Goal: Transaction & Acquisition: Purchase product/service

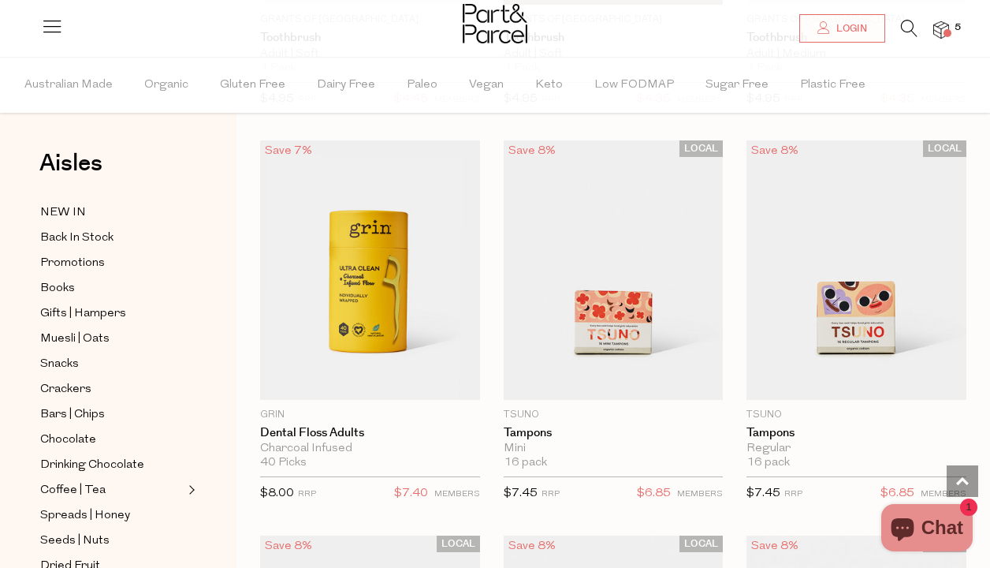
scroll to position [4417, 0]
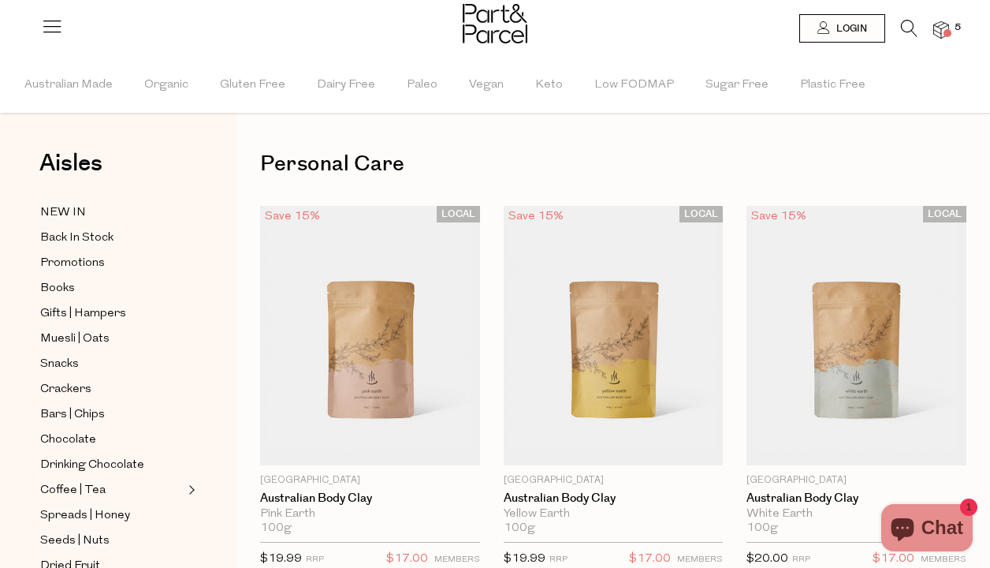
click at [949, 31] on span at bounding box center [948, 33] width 8 height 8
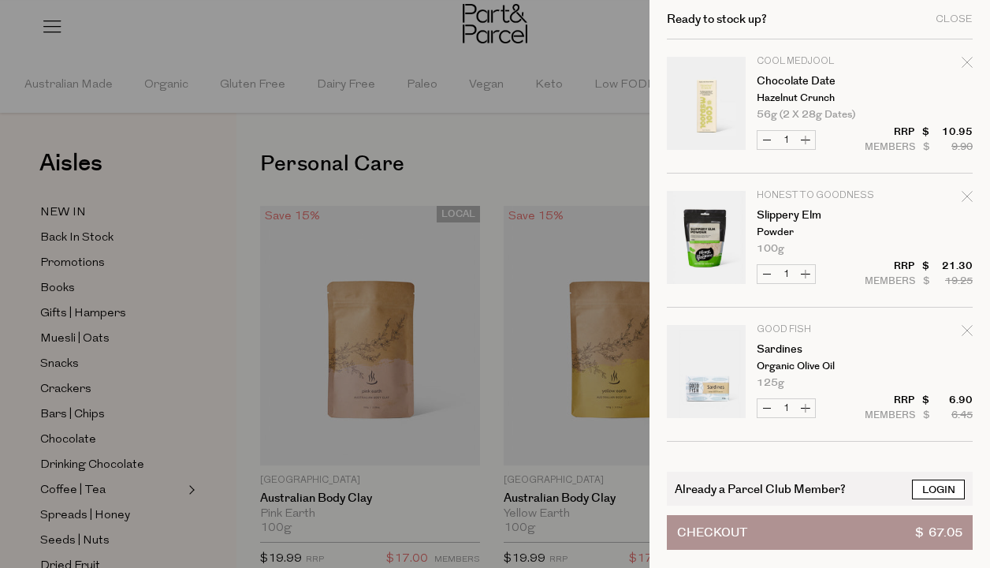
click at [944, 493] on link "Login" at bounding box center [938, 489] width 53 height 20
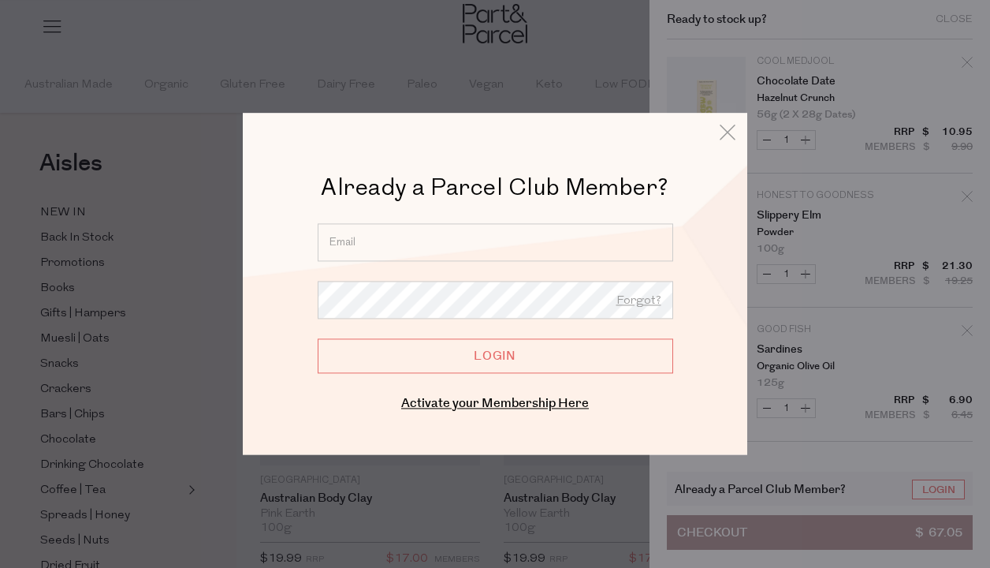
type input "[EMAIL_ADDRESS][DOMAIN_NAME]"
click at [495, 356] on input "Login" at bounding box center [496, 355] width 356 height 35
click at [467, 359] on input "Login" at bounding box center [496, 355] width 356 height 35
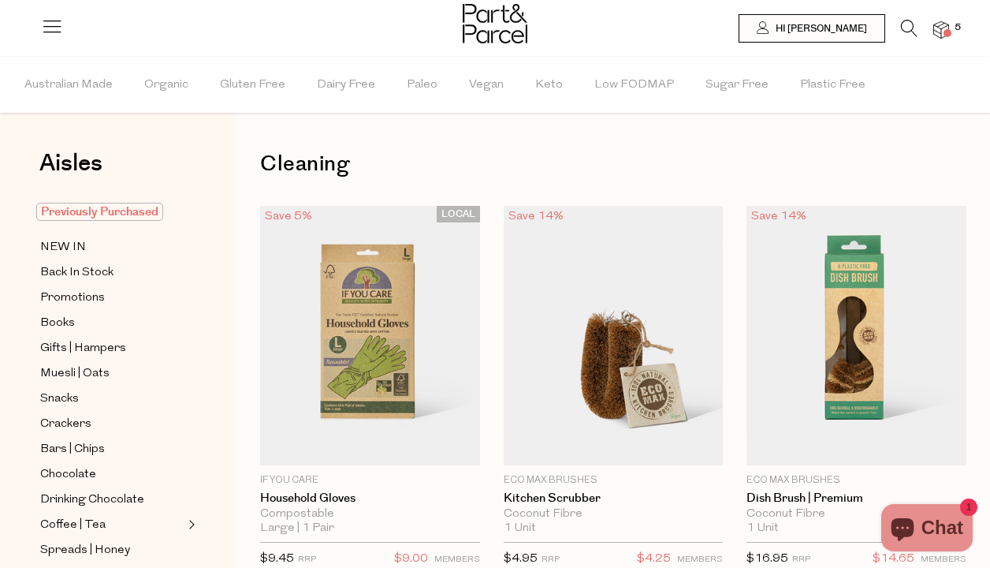
click at [86, 206] on span "Previously Purchased" at bounding box center [99, 212] width 127 height 18
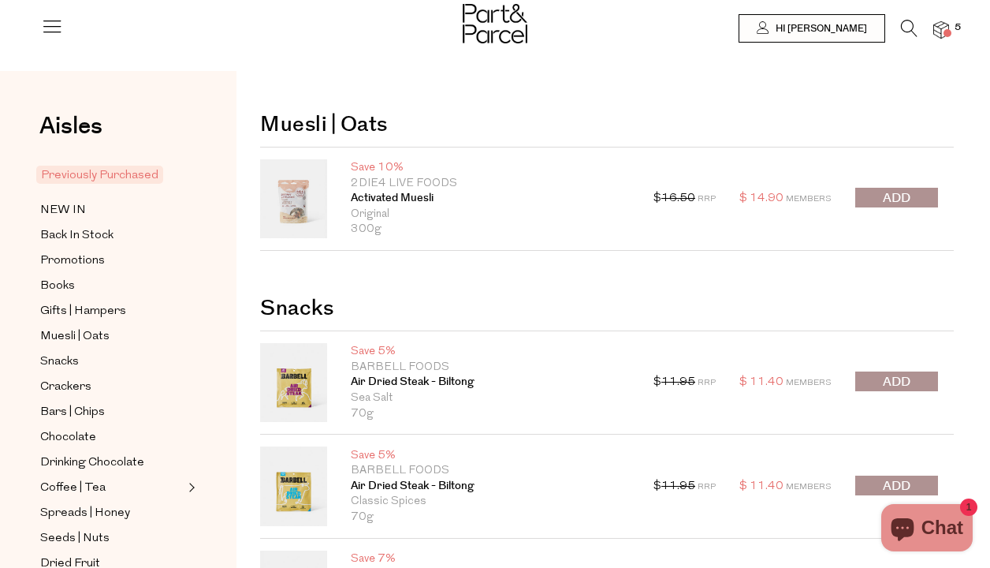
click at [904, 24] on icon at bounding box center [909, 28] width 17 height 17
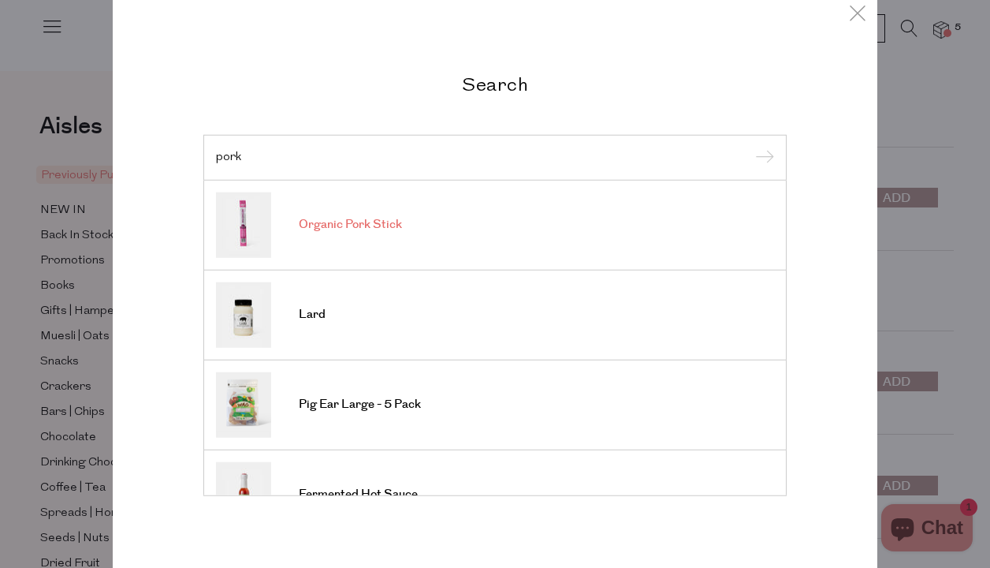
type input "pork"
click at [336, 233] on link "Organic Pork Stick" at bounding box center [495, 224] width 558 height 65
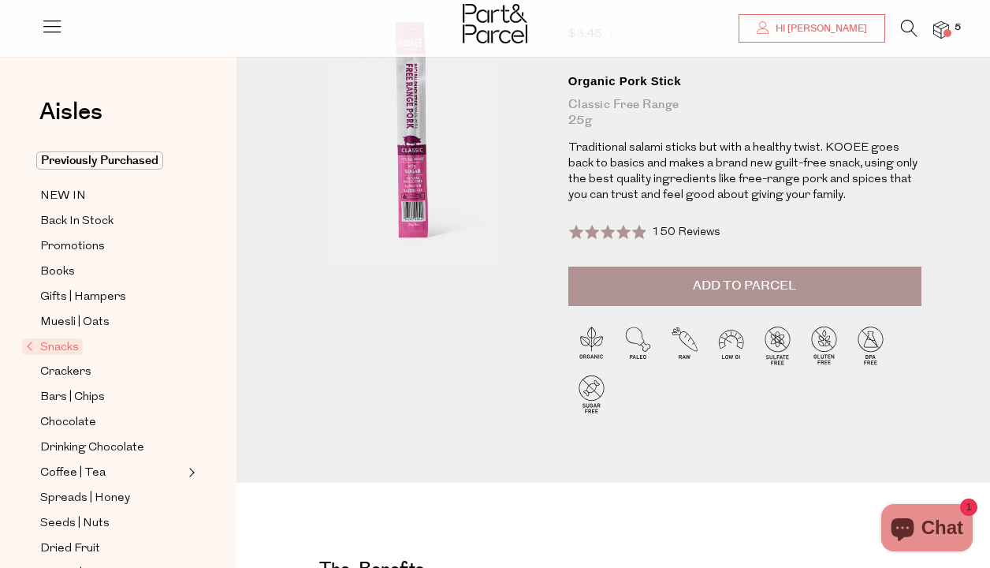
scroll to position [83, 0]
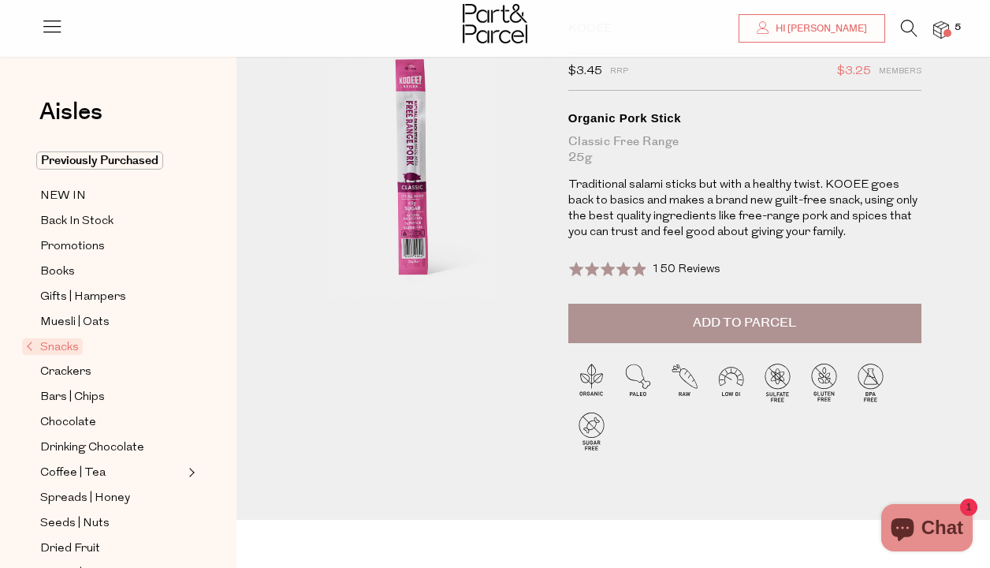
click at [676, 269] on span "150 Reviews" at bounding box center [686, 269] width 69 height 12
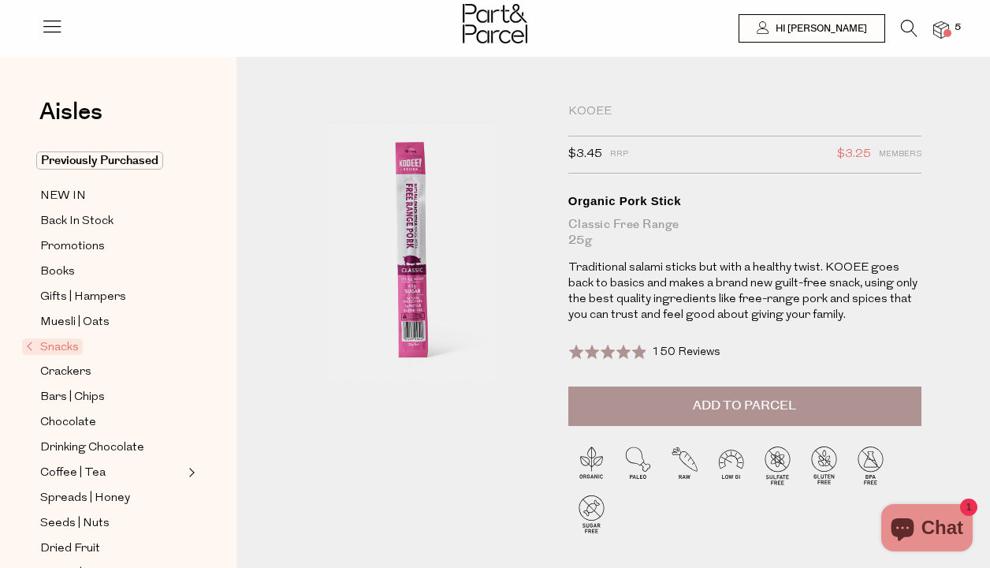
scroll to position [0, 0]
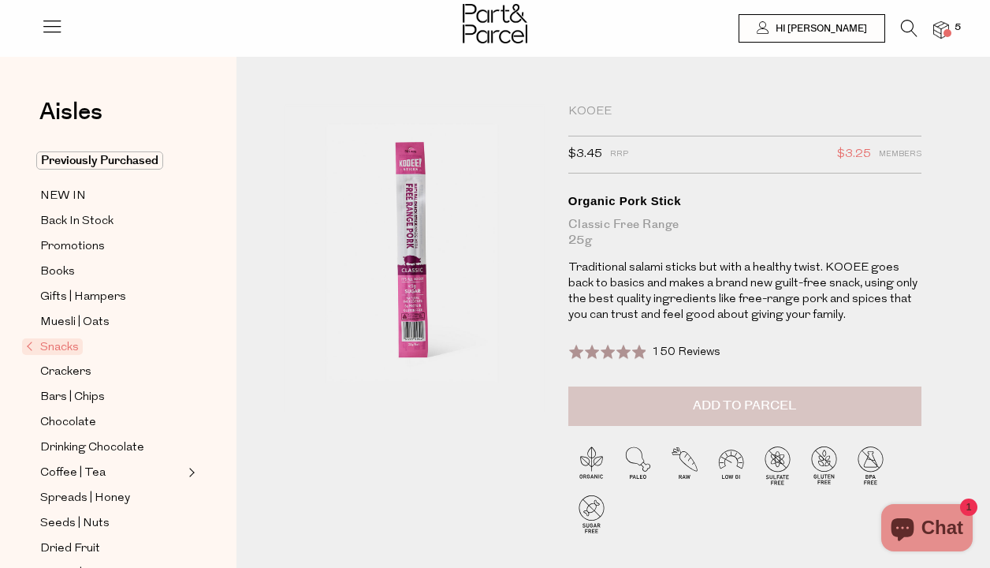
click at [748, 400] on span "Add to Parcel" at bounding box center [744, 406] width 103 height 18
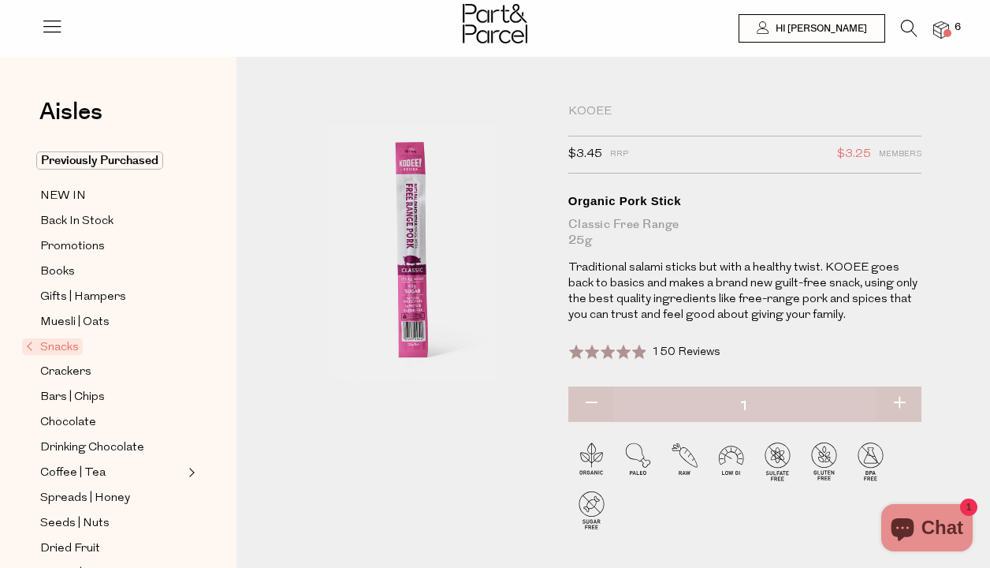
click at [896, 404] on button "button" at bounding box center [899, 403] width 45 height 35
type input "2"
click at [948, 26] on img at bounding box center [941, 30] width 16 height 18
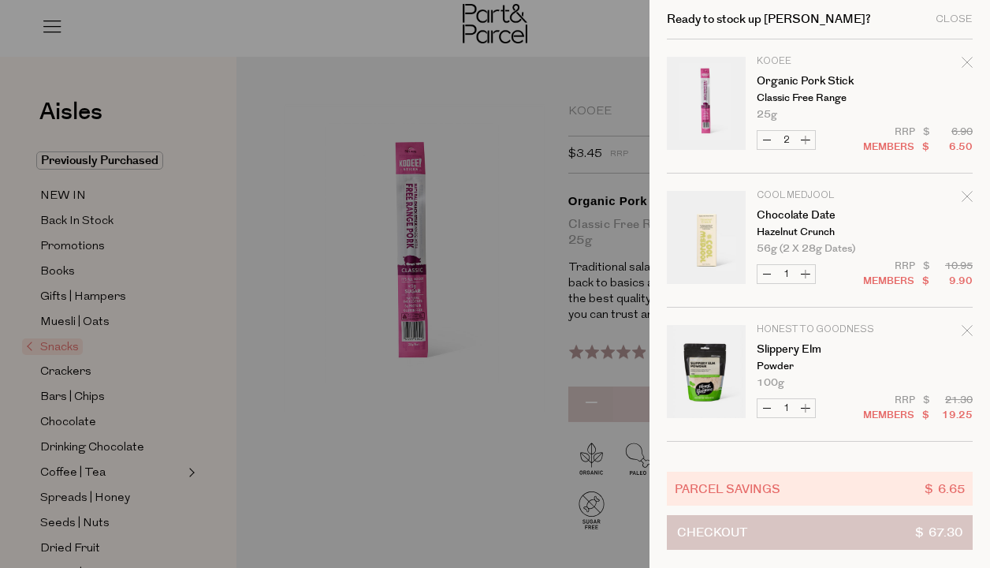
click at [836, 529] on button "Checkout $ 67.30" at bounding box center [820, 532] width 306 height 35
